Goal: Task Accomplishment & Management: Use online tool/utility

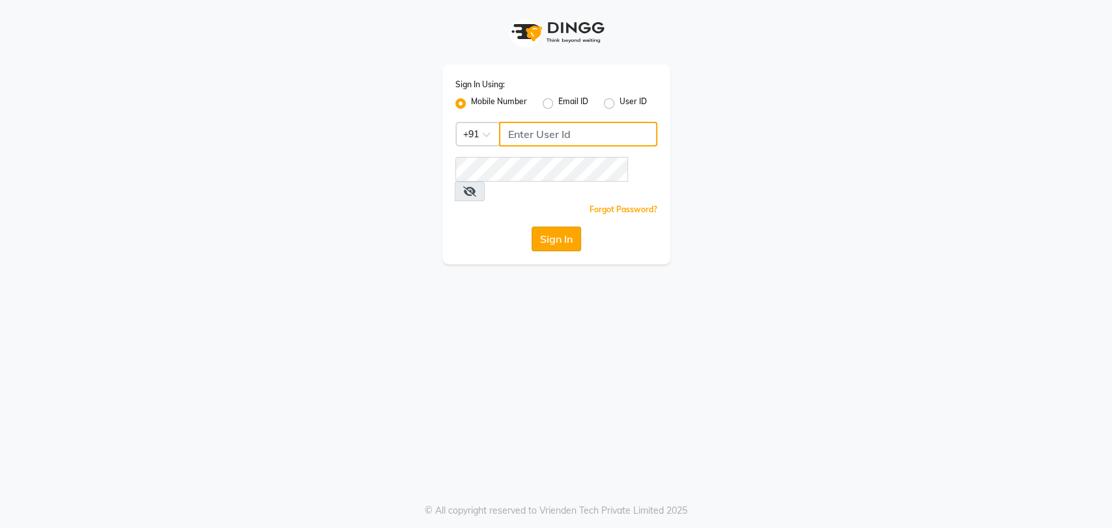
type input "5533992244"
click at [536, 227] on button "Sign In" at bounding box center [555, 239] width 49 height 25
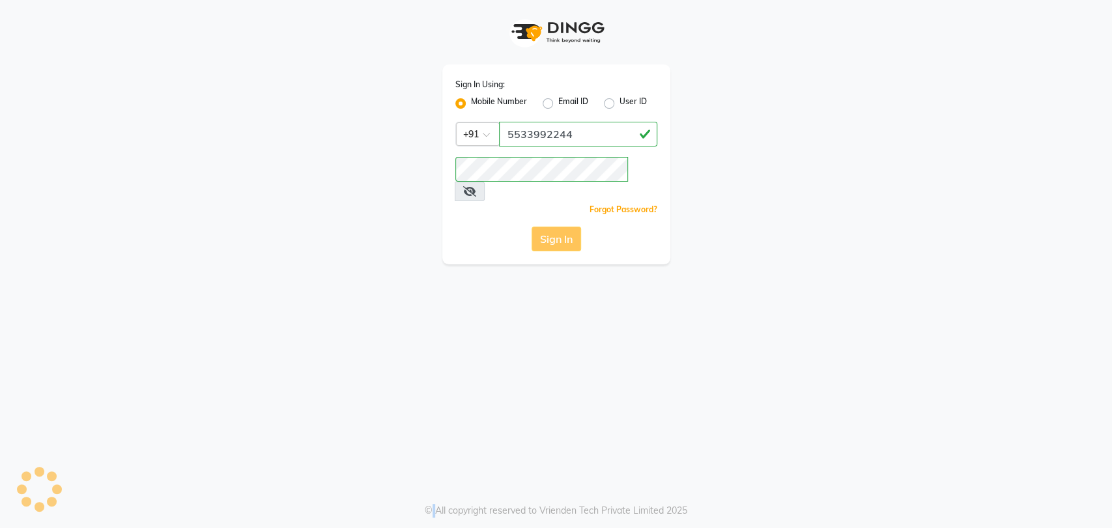
click at [536, 227] on div "Sign In" at bounding box center [556, 239] width 202 height 25
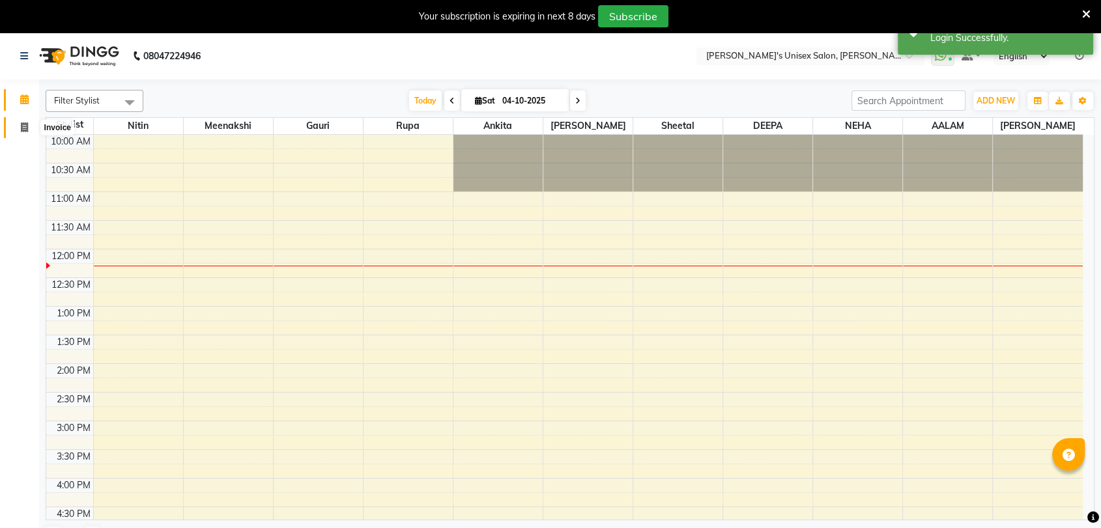
click at [26, 124] on icon at bounding box center [24, 127] width 7 height 10
select select "62"
select select "service"
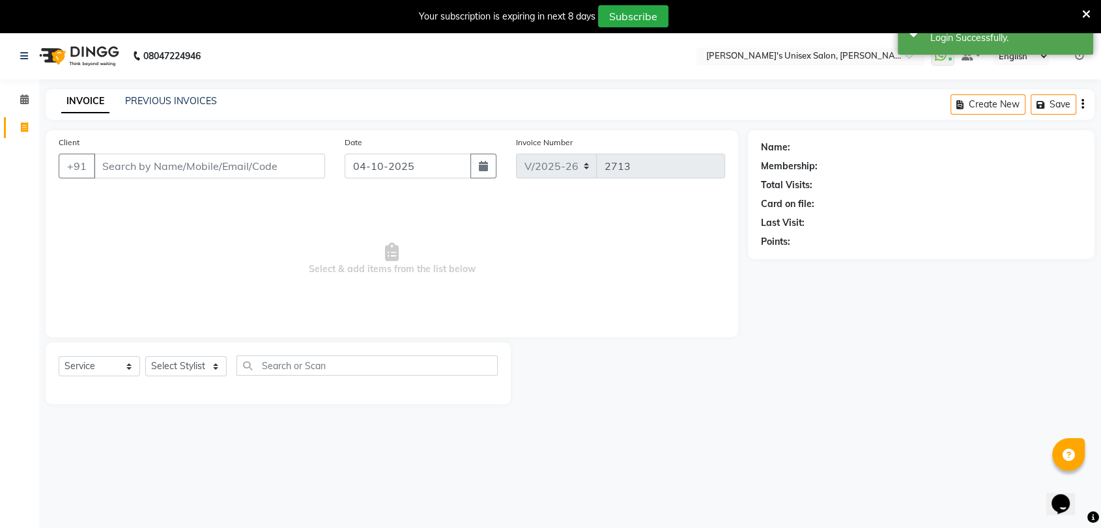
click at [178, 173] on input "Client" at bounding box center [209, 166] width 231 height 25
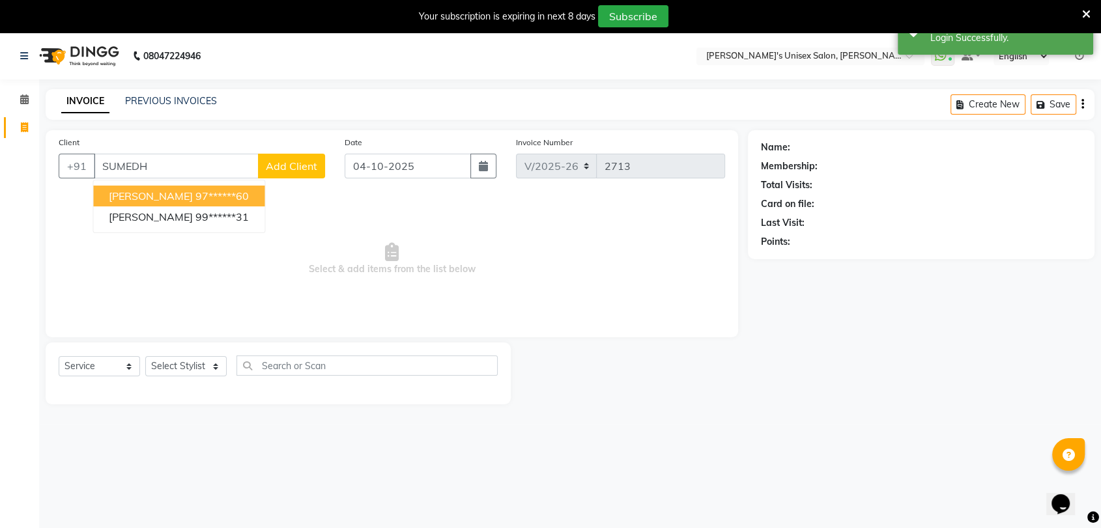
click at [184, 199] on span "[PERSON_NAME]" at bounding box center [151, 196] width 84 height 13
type input "97******60"
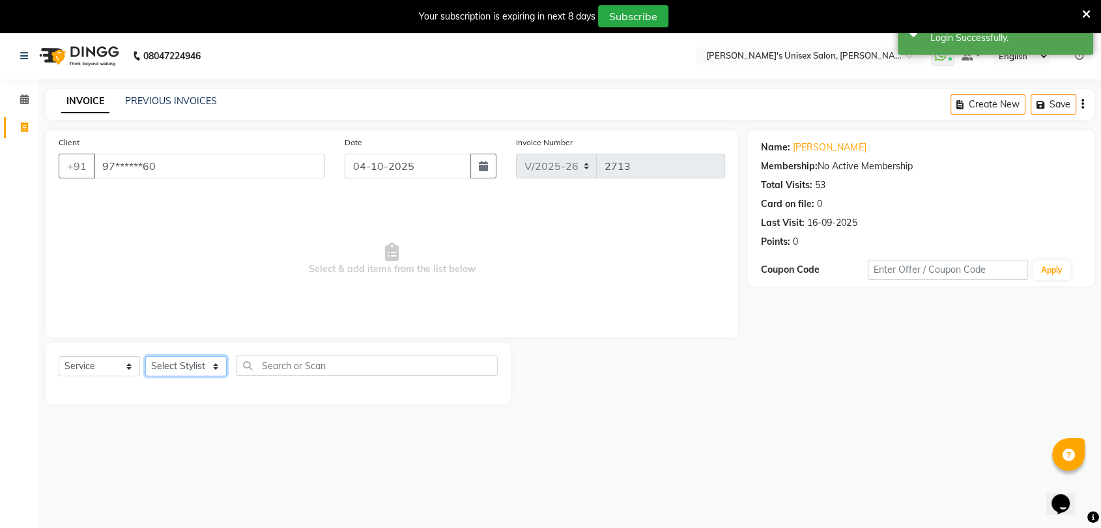
click at [185, 361] on select "Select Stylist [PERSON_NAME] DEEPA [PERSON_NAME] NEHA Nitin [PERSON_NAME] Recep…" at bounding box center [185, 366] width 81 height 20
select select "2430"
click at [145, 356] on select "Select Stylist [PERSON_NAME] DEEPA [PERSON_NAME] NEHA Nitin [PERSON_NAME] Recep…" at bounding box center [185, 366] width 81 height 20
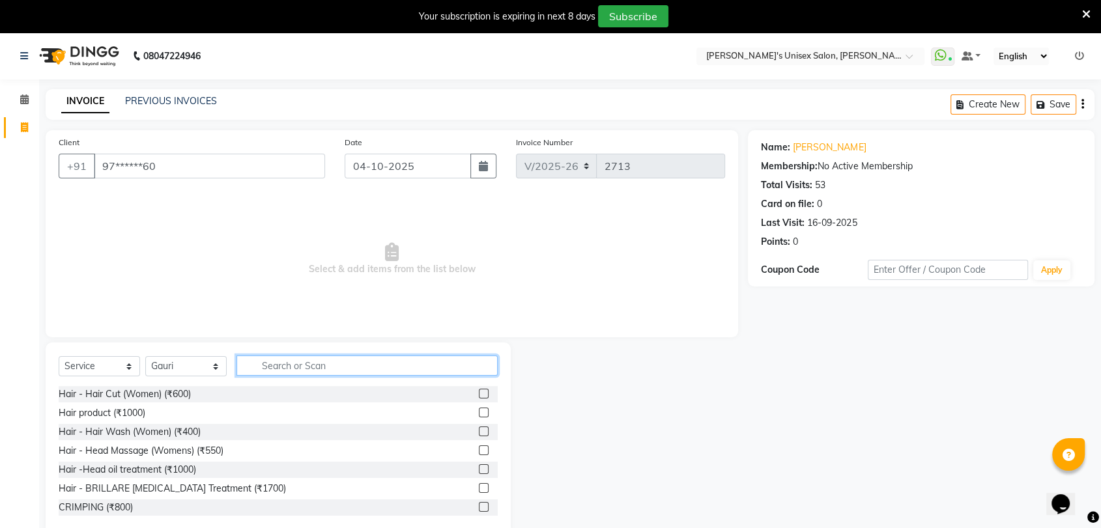
click at [281, 357] on input "text" at bounding box center [366, 366] width 261 height 20
type input "FACE"
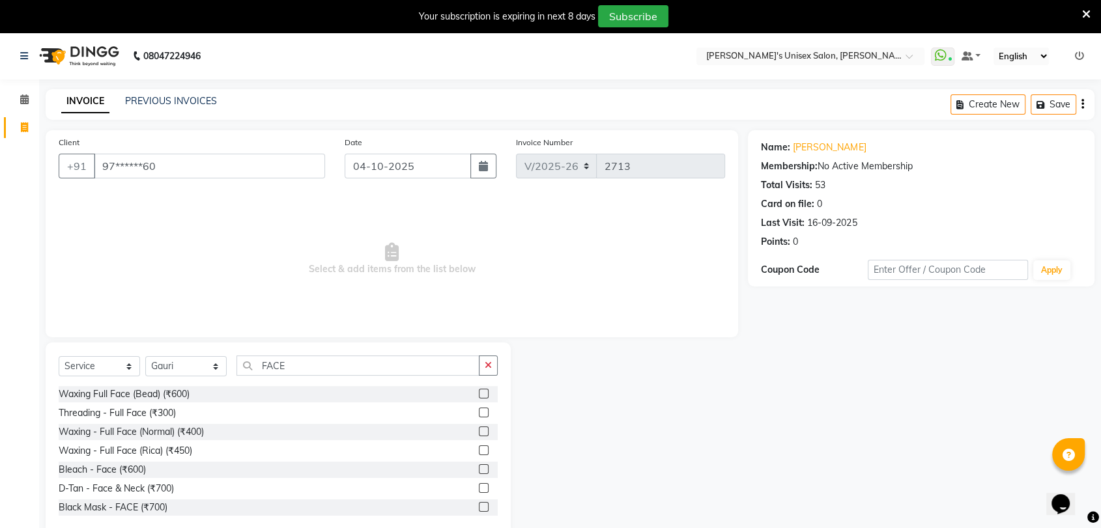
click at [479, 393] on label at bounding box center [484, 394] width 10 height 10
click at [479, 393] on input "checkbox" at bounding box center [483, 394] width 8 height 8
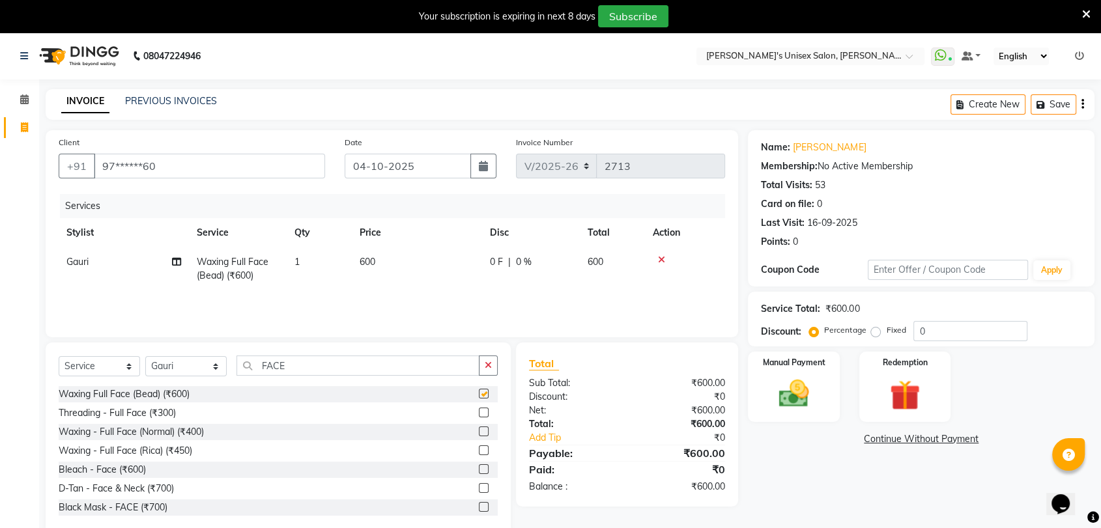
checkbox input "false"
click at [375, 265] on span "600" at bounding box center [367, 262] width 16 height 12
select select "2430"
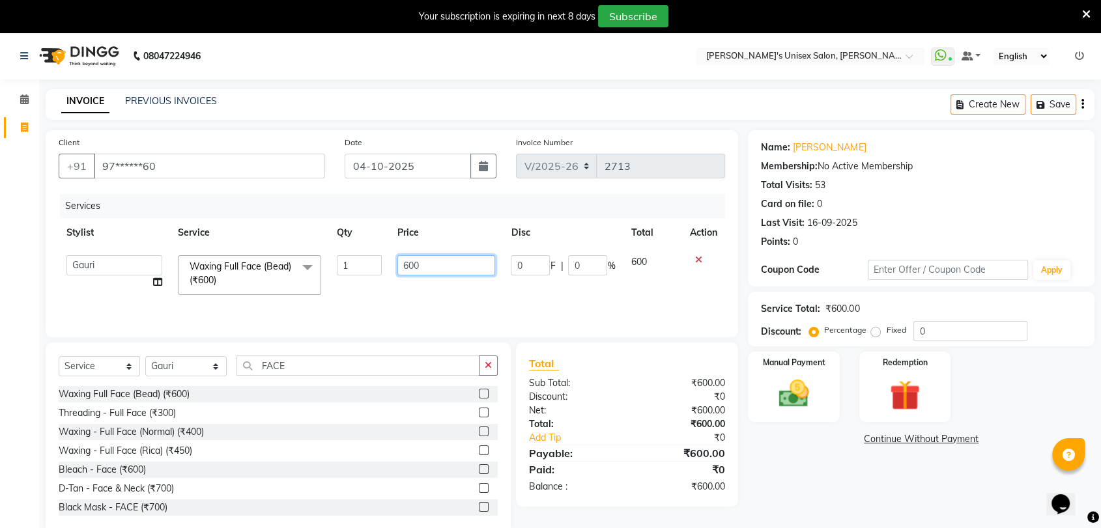
click at [419, 270] on input "600" at bounding box center [446, 265] width 98 height 20
type input "6"
type input "500"
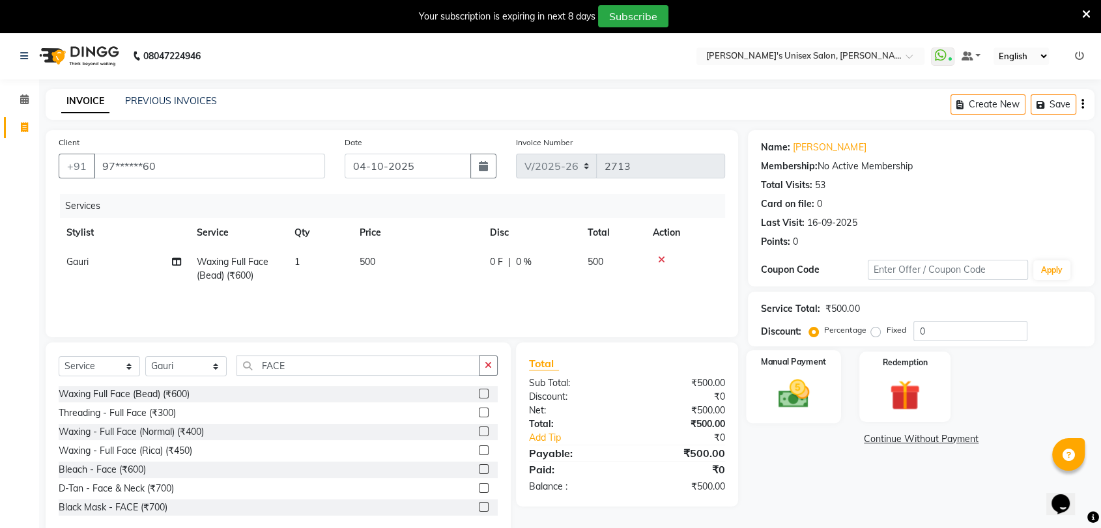
click at [800, 406] on img at bounding box center [793, 394] width 51 height 36
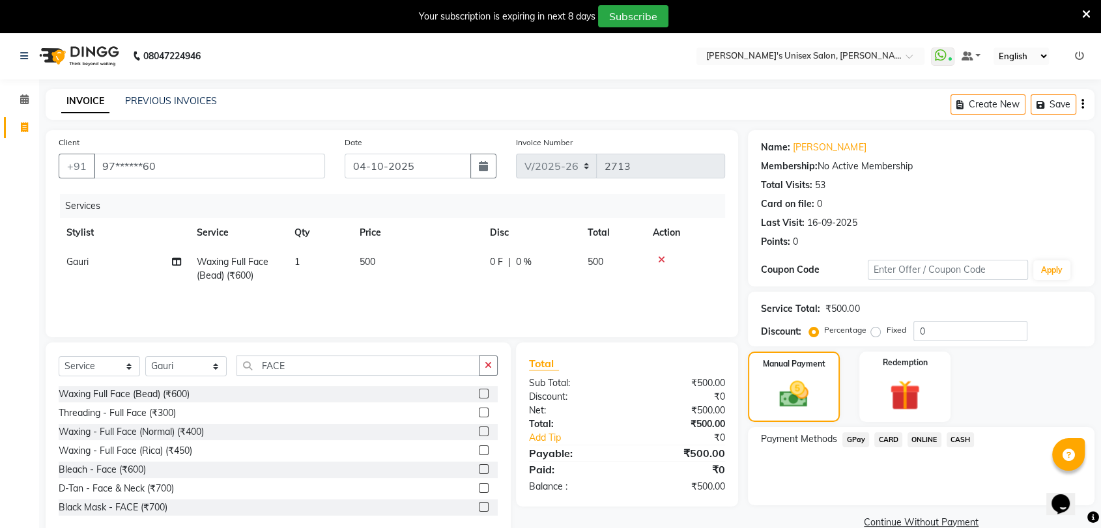
click at [890, 441] on span "CARD" at bounding box center [888, 439] width 28 height 15
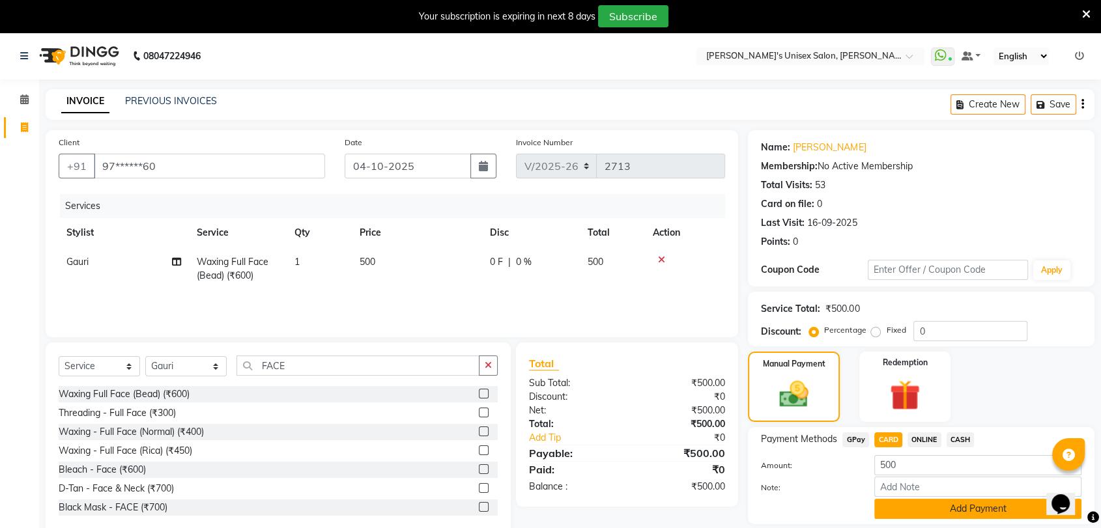
click at [1006, 512] on button "Add Payment" at bounding box center [977, 509] width 207 height 20
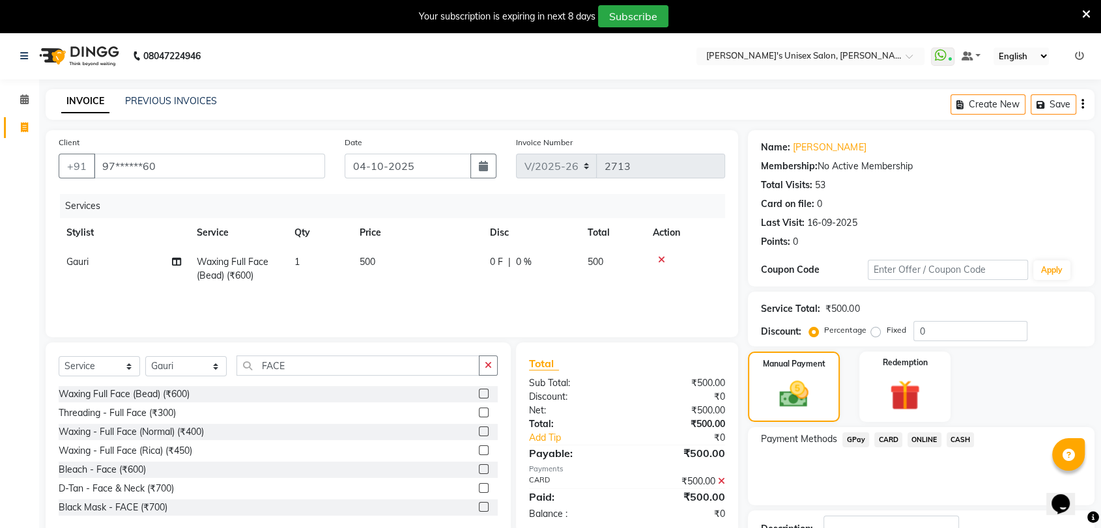
scroll to position [96, 0]
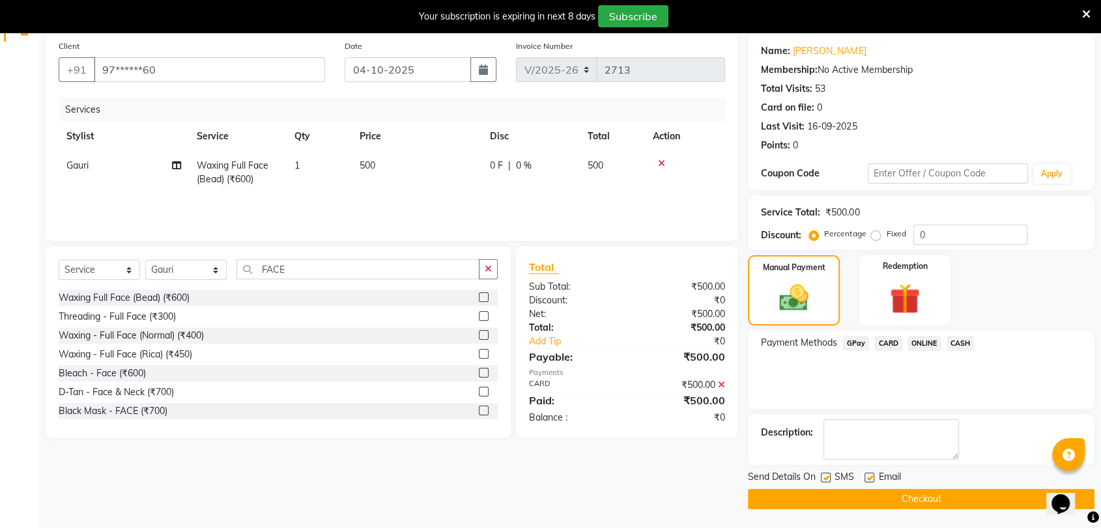
click at [989, 497] on button "Checkout" at bounding box center [921, 499] width 346 height 20
